Goal: Ask a question

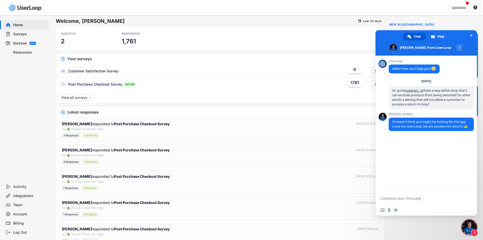
click at [408, 198] on textarea "Compose your message..." at bounding box center [421, 198] width 80 height 5
type textarea "ahh ok I can lool into the app. Thanks"
click at [470, 198] on span "Send" at bounding box center [469, 198] width 4 height 4
click at [472, 35] on span "Close chat" at bounding box center [471, 35] width 3 height 3
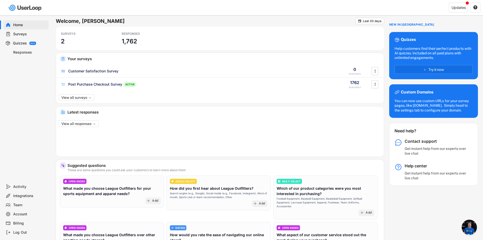
click at [463, 227] on span "Open chat" at bounding box center [469, 226] width 15 height 15
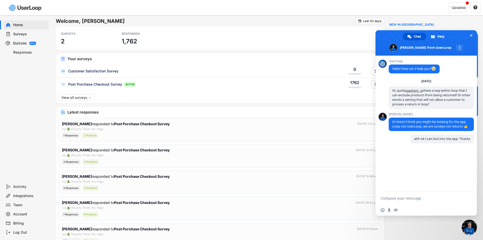
drag, startPoint x: 410, startPoint y: 102, endPoint x: 380, endPoint y: 89, distance: 32.0
click at [380, 89] on div "UserLoop Hello! How can I help you? [DATE] Hi, quick question...is there a way …" at bounding box center [426, 124] width 101 height 136
drag, startPoint x: 435, startPoint y: 105, endPoint x: 391, endPoint y: 89, distance: 46.9
click at [391, 89] on span "Hi, quick question...is there a way within loop that I can exclude products fro…" at bounding box center [431, 97] width 85 height 23
copy span "Hi, quick question...is there a way within loop that I can exclude products fro…"
